Goal: Navigation & Orientation: Find specific page/section

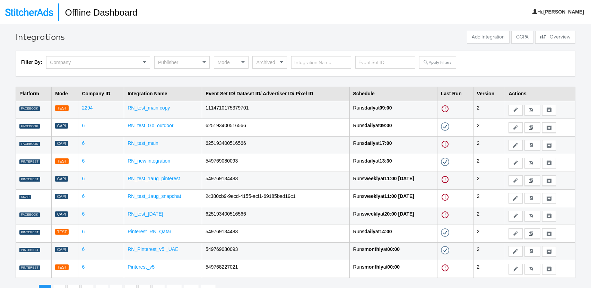
click at [158, 113] on td "RN_test_main copy" at bounding box center [163, 110] width 78 height 18
click at [157, 110] on link "RN_test_main copy" at bounding box center [149, 108] width 42 height 6
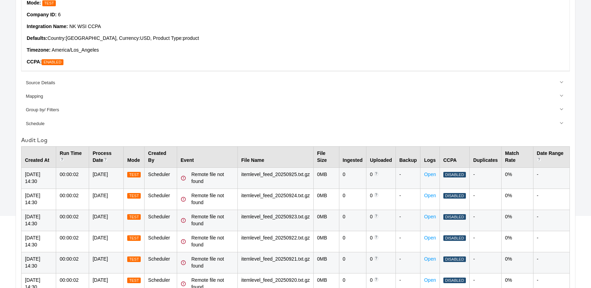
scroll to position [104, 0]
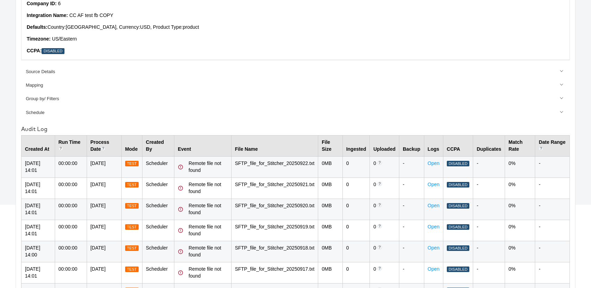
scroll to position [107, 0]
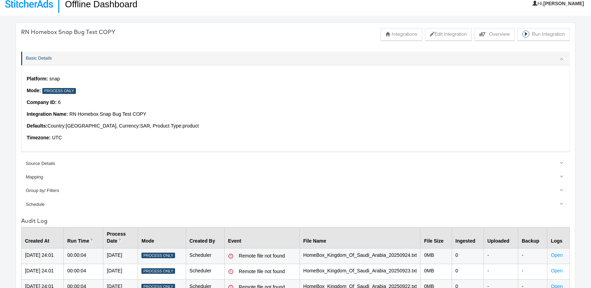
scroll to position [9, 0]
